Goal: Transaction & Acquisition: Obtain resource

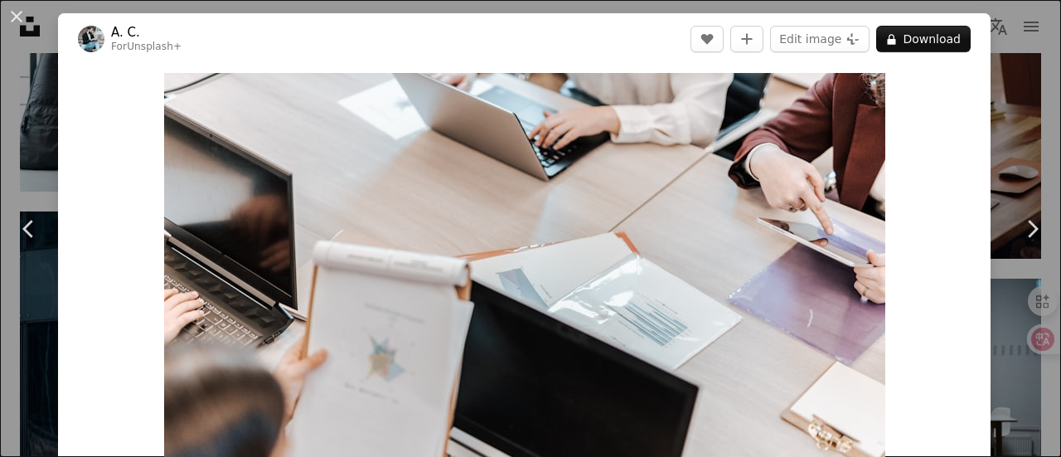
scroll to position [32368, 0]
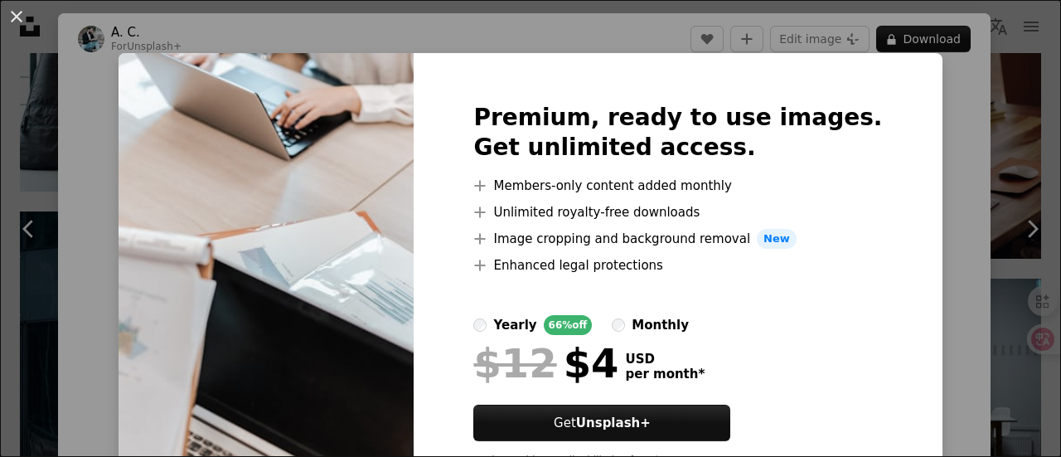
click at [940, 167] on div "An X shape Premium, ready to use images. Get unlimited access. A plus sign Memb…" at bounding box center [530, 228] width 1061 height 457
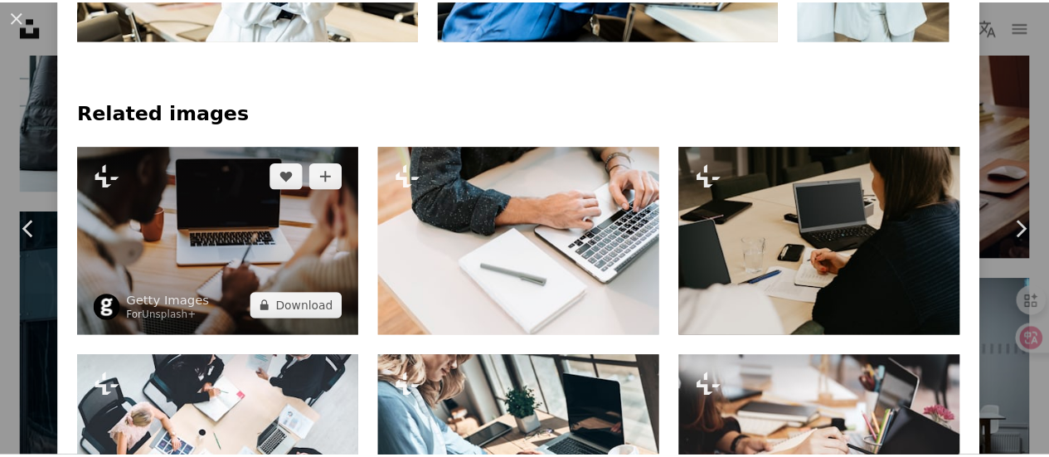
scroll to position [1041, 0]
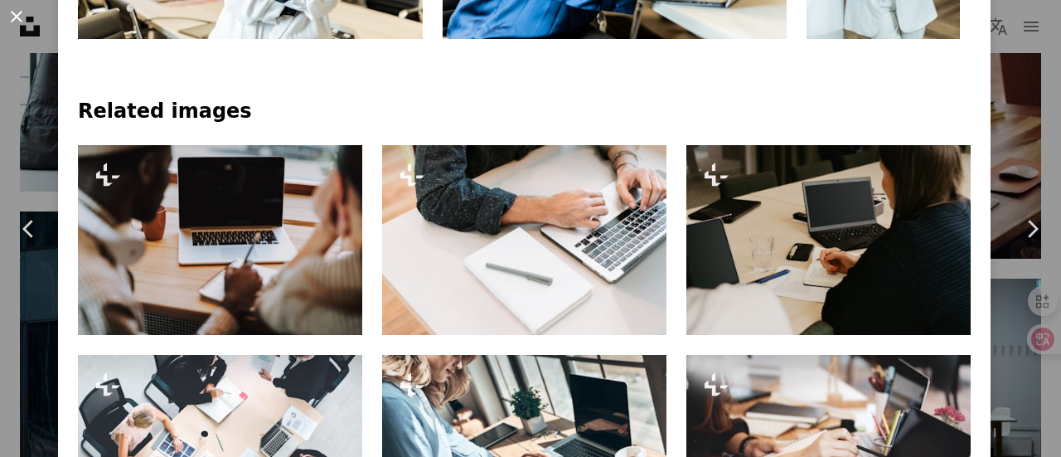
click at [16, 25] on button "An X shape" at bounding box center [17, 17] width 20 height 20
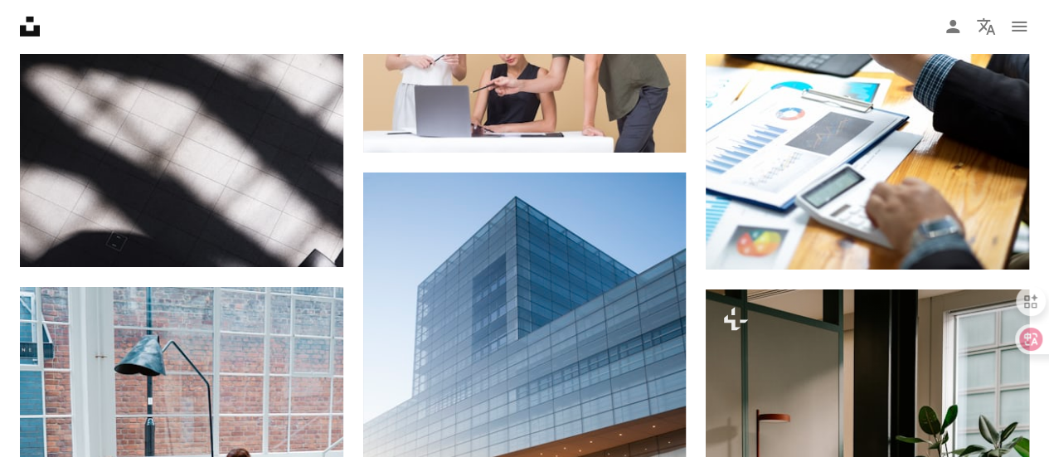
scroll to position [27996, 0]
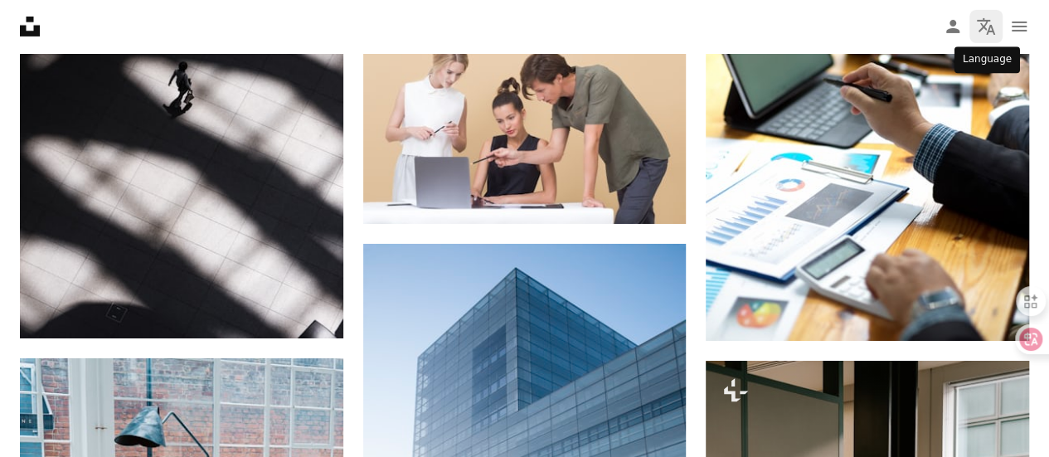
click at [985, 26] on icon "Language" at bounding box center [986, 26] width 18 height 17
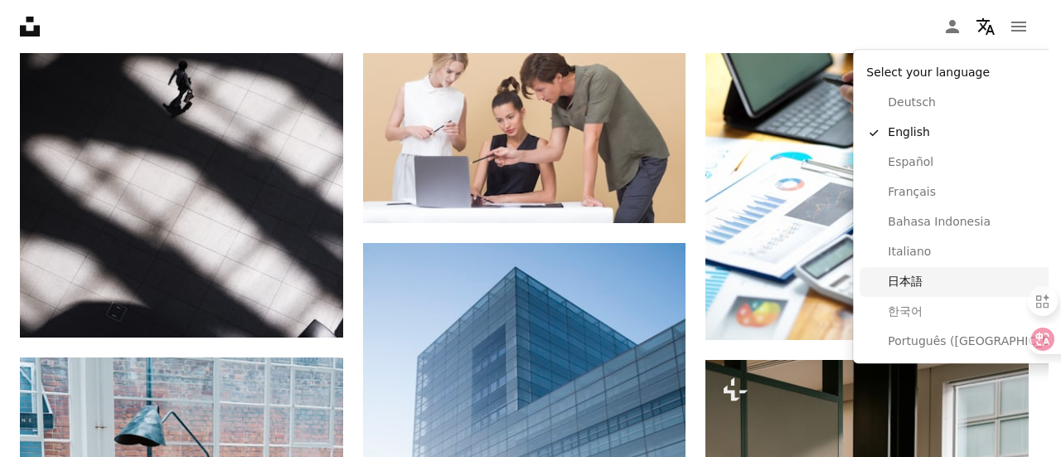
click at [923, 276] on span "日本語" at bounding box center [984, 282] width 193 height 17
